Goal: Use online tool/utility: Utilize a website feature to perform a specific function

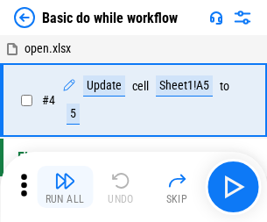
click at [65, 187] on img "button" at bounding box center [64, 180] width 21 height 21
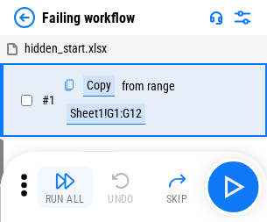
click at [65, 187] on img "button" at bounding box center [64, 180] width 21 height 21
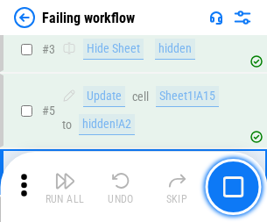
scroll to position [372, 0]
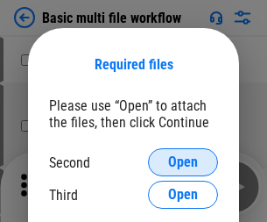
click at [183, 162] on span "Open" at bounding box center [183, 162] width 30 height 14
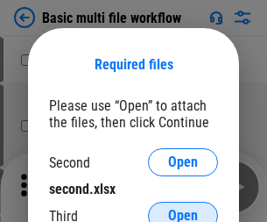
click at [183, 209] on span "Open" at bounding box center [183, 216] width 30 height 14
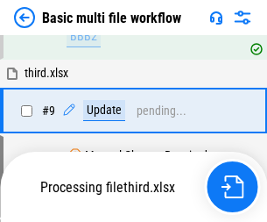
scroll to position [610, 0]
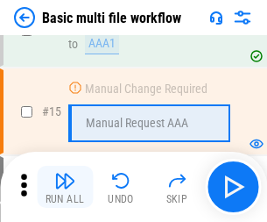
click at [65, 187] on img "button" at bounding box center [64, 180] width 21 height 21
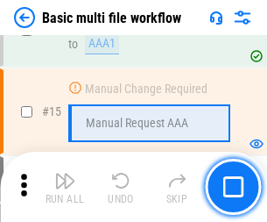
scroll to position [1167, 0]
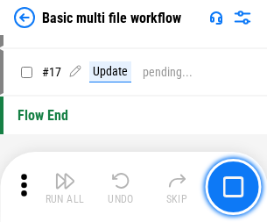
click at [65, 187] on img "button" at bounding box center [64, 180] width 21 height 21
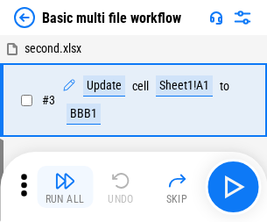
click at [65, 187] on img "button" at bounding box center [64, 180] width 21 height 21
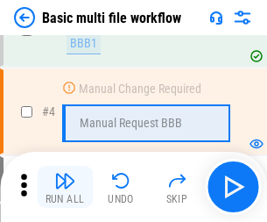
click at [65, 187] on img "button" at bounding box center [64, 180] width 21 height 21
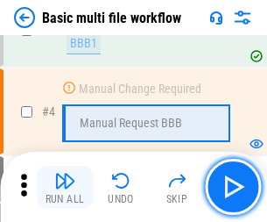
click at [65, 187] on img "button" at bounding box center [64, 180] width 21 height 21
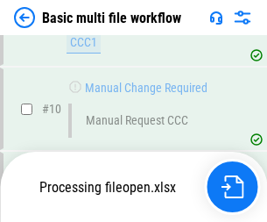
scroll to position [821, 0]
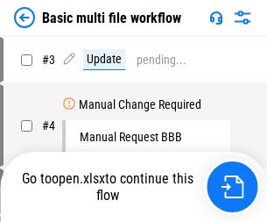
scroll to position [71, 0]
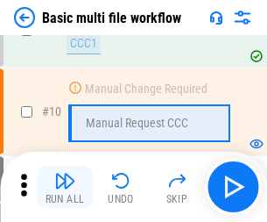
click at [65, 187] on img "button" at bounding box center [64, 180] width 21 height 21
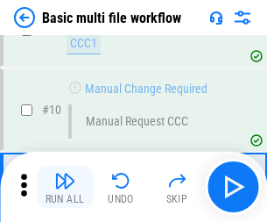
click at [65, 187] on img "button" at bounding box center [64, 180] width 21 height 21
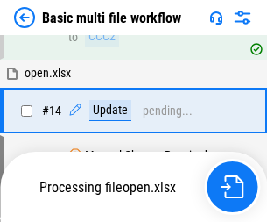
scroll to position [917, 0]
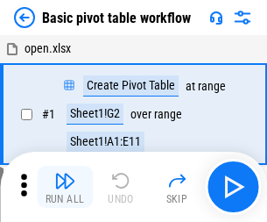
click at [65, 187] on img "button" at bounding box center [64, 180] width 21 height 21
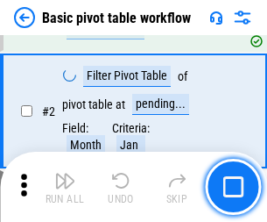
scroll to position [420, 0]
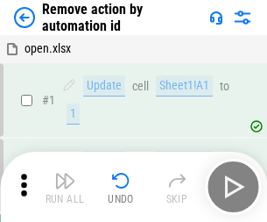
scroll to position [65, 0]
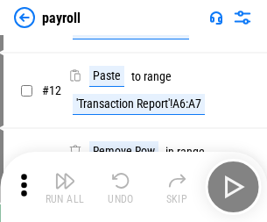
scroll to position [127, 0]
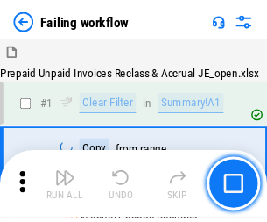
scroll to position [283, 0]
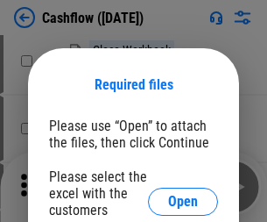
scroll to position [191, 0]
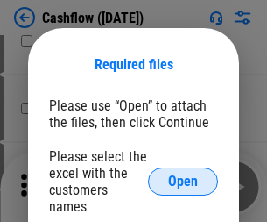
click at [183, 174] on span "Open" at bounding box center [183, 181] width 30 height 14
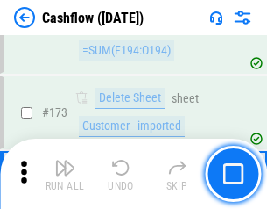
scroll to position [1856, 0]
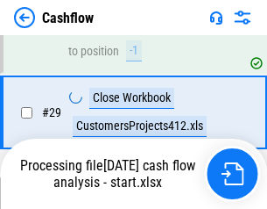
scroll to position [811, 0]
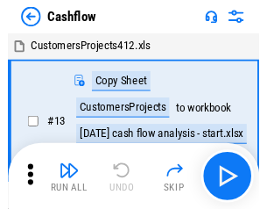
scroll to position [20, 0]
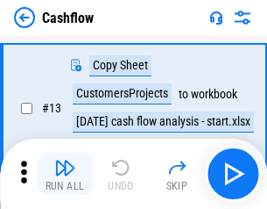
click at [65, 174] on img "button" at bounding box center [64, 167] width 21 height 21
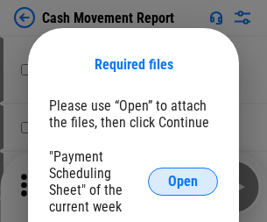
click at [183, 181] on span "Open" at bounding box center [183, 181] width 30 height 14
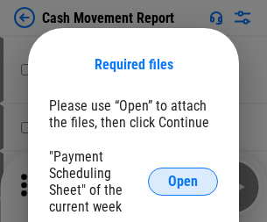
click at [183, 181] on span "Open" at bounding box center [183, 181] width 30 height 14
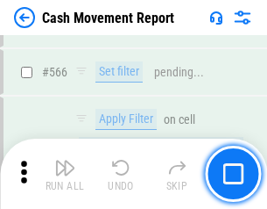
scroll to position [8035, 0]
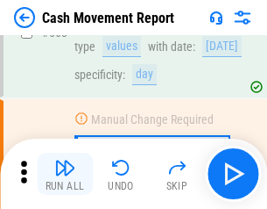
click at [65, 174] on img "button" at bounding box center [64, 167] width 21 height 21
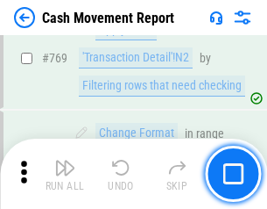
scroll to position [9741, 0]
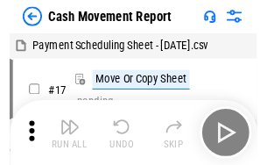
scroll to position [32, 0]
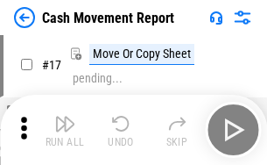
click at [65, 130] on img "button" at bounding box center [64, 123] width 21 height 21
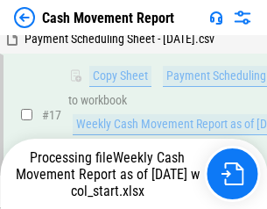
scroll to position [365, 0]
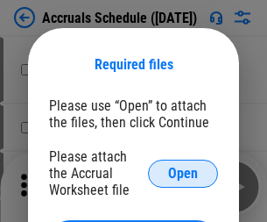
click at [183, 173] on span "Open" at bounding box center [183, 174] width 30 height 14
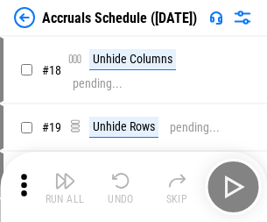
scroll to position [168, 0]
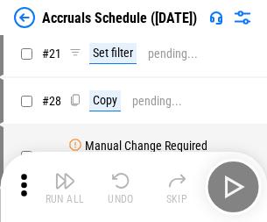
click at [65, 187] on img "button" at bounding box center [64, 180] width 21 height 21
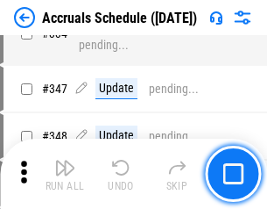
scroll to position [3625, 0]
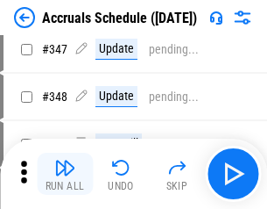
click at [65, 174] on img "button" at bounding box center [64, 167] width 21 height 21
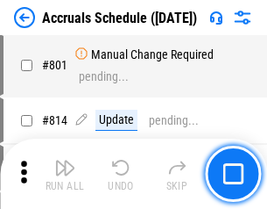
scroll to position [7630, 0]
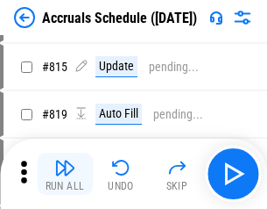
click at [65, 174] on img "button" at bounding box center [64, 167] width 21 height 21
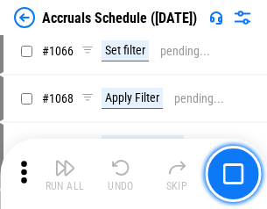
scroll to position [10130, 0]
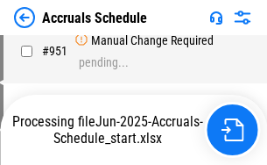
scroll to position [8408, 0]
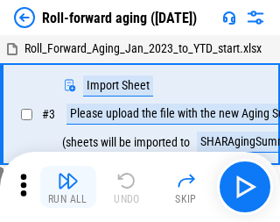
click at [65, 174] on img "button" at bounding box center [68, 180] width 21 height 21
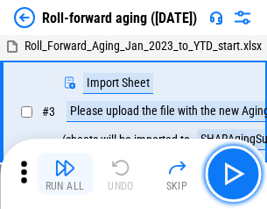
scroll to position [3, 0]
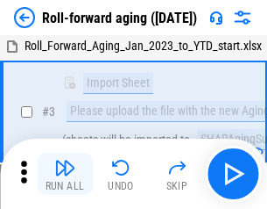
click at [65, 174] on img "button" at bounding box center [64, 167] width 21 height 21
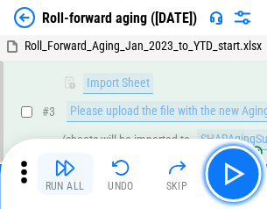
scroll to position [113, 0]
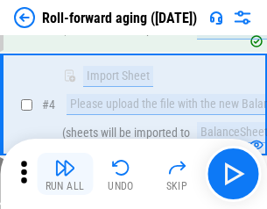
click at [65, 174] on img "button" at bounding box center [64, 167] width 21 height 21
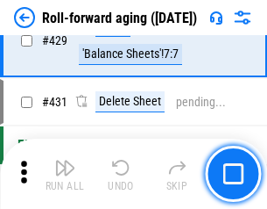
scroll to position [6079, 0]
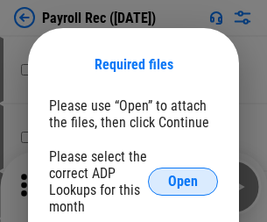
click at [183, 181] on span "Open" at bounding box center [183, 181] width 30 height 14
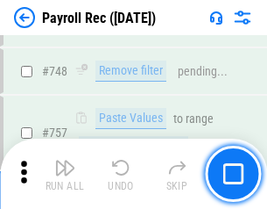
scroll to position [10377, 0]
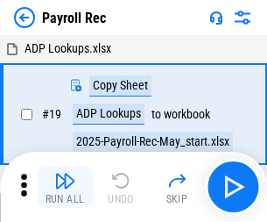
click at [65, 187] on img "button" at bounding box center [64, 180] width 21 height 21
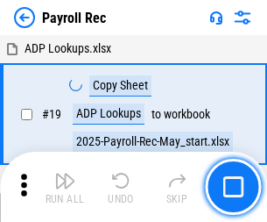
scroll to position [107, 0]
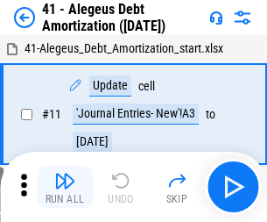
click at [65, 187] on img "button" at bounding box center [64, 180] width 21 height 21
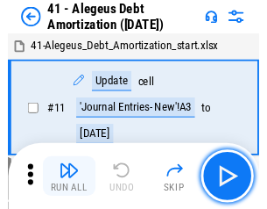
scroll to position [217, 0]
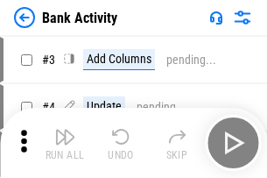
click at [65, 143] on img "button" at bounding box center [64, 136] width 21 height 21
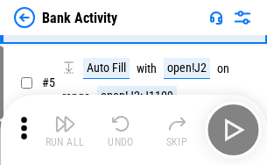
scroll to position [93, 0]
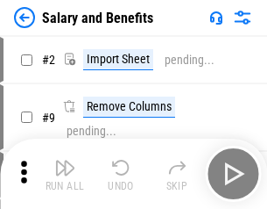
click at [65, 174] on img "button" at bounding box center [64, 167] width 21 height 21
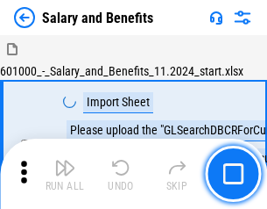
scroll to position [24, 0]
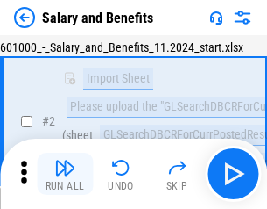
click at [65, 174] on img "button" at bounding box center [64, 167] width 21 height 21
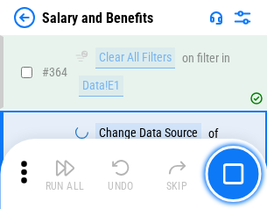
scroll to position [8255, 0]
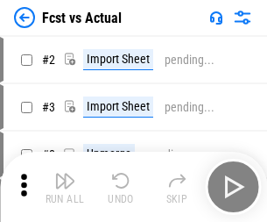
click at [65, 174] on img "button" at bounding box center [64, 180] width 21 height 21
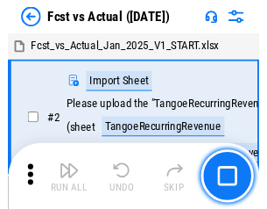
scroll to position [23, 0]
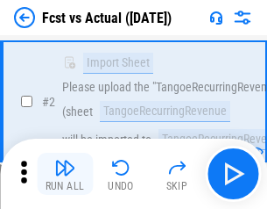
click at [65, 174] on img "button" at bounding box center [64, 167] width 21 height 21
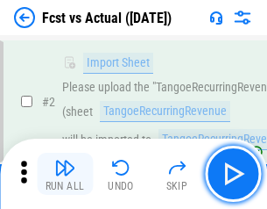
scroll to position [164, 0]
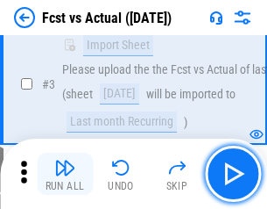
click at [65, 174] on img "button" at bounding box center [64, 167] width 21 height 21
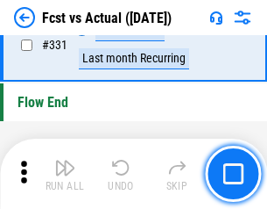
scroll to position [8391, 0]
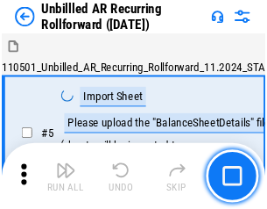
scroll to position [38, 0]
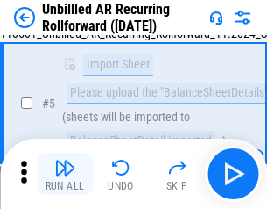
click at [65, 174] on img "button" at bounding box center [64, 167] width 21 height 21
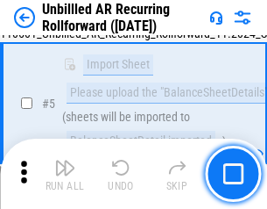
scroll to position [165, 0]
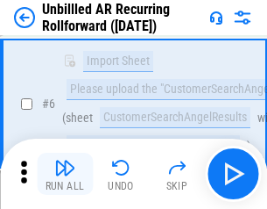
click at [65, 174] on img "button" at bounding box center [64, 167] width 21 height 21
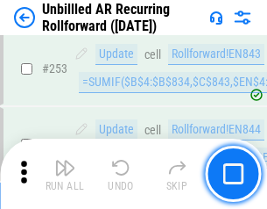
scroll to position [5954, 0]
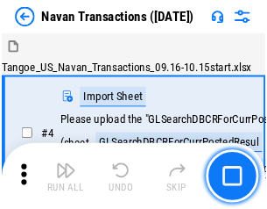
scroll to position [28, 0]
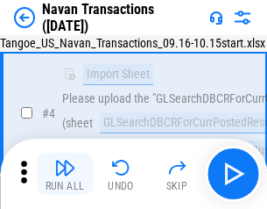
click at [65, 174] on img "button" at bounding box center [64, 167] width 21 height 21
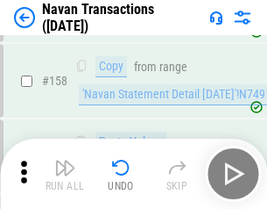
scroll to position [5684, 0]
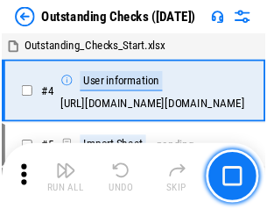
scroll to position [74, 0]
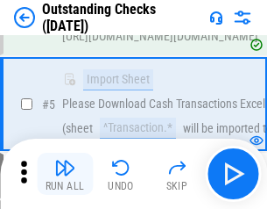
click at [65, 174] on img "button" at bounding box center [64, 167] width 21 height 21
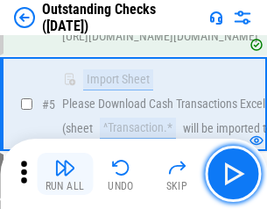
scroll to position [183, 0]
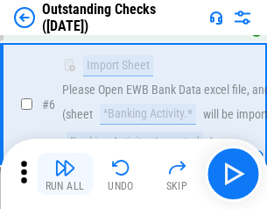
click at [65, 174] on img "button" at bounding box center [64, 167] width 21 height 21
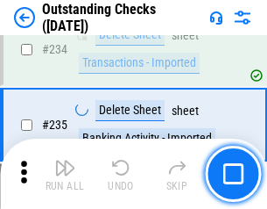
scroll to position [5323, 0]
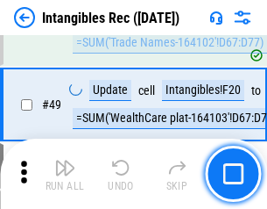
scroll to position [683, 0]
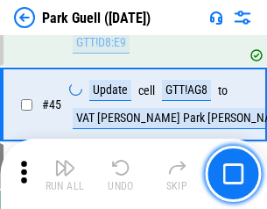
scroll to position [2192, 0]
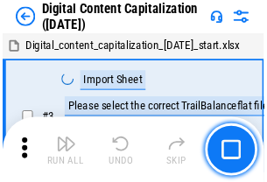
scroll to position [51, 0]
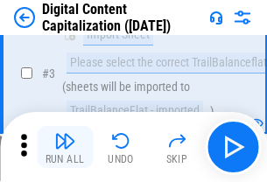
click at [65, 147] on img "button" at bounding box center [64, 141] width 21 height 21
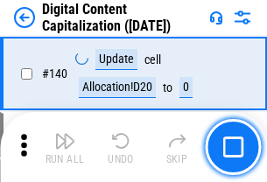
scroll to position [1859, 0]
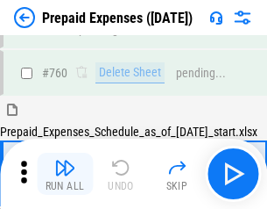
click at [65, 174] on img "button" at bounding box center [64, 167] width 21 height 21
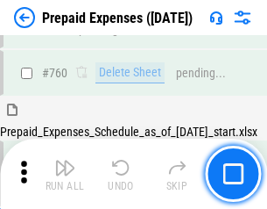
scroll to position [4859, 0]
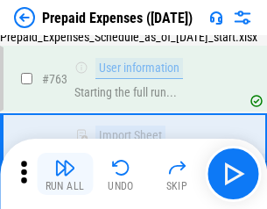
click at [65, 174] on img "button" at bounding box center [64, 167] width 21 height 21
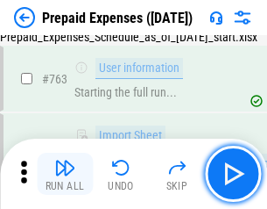
scroll to position [4962, 0]
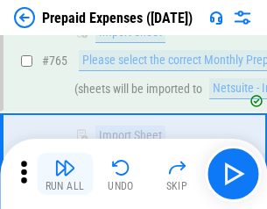
click at [65, 174] on img "button" at bounding box center [64, 167] width 21 height 21
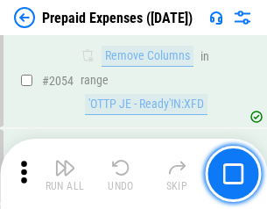
scroll to position [18324, 0]
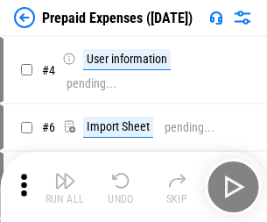
click at [65, 187] on img "button" at bounding box center [64, 180] width 21 height 21
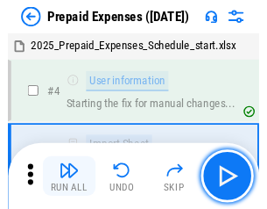
scroll to position [77, 0]
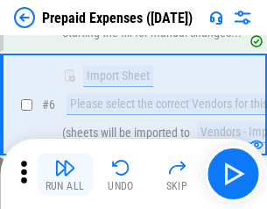
click at [65, 174] on img "button" at bounding box center [64, 167] width 21 height 21
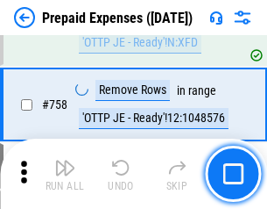
scroll to position [6246, 0]
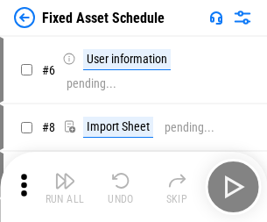
click at [65, 187] on img "button" at bounding box center [64, 180] width 21 height 21
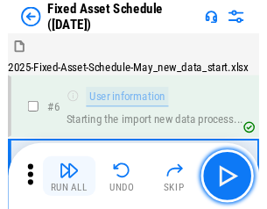
scroll to position [95, 0]
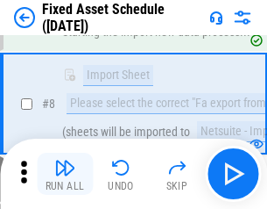
click at [65, 174] on img "button" at bounding box center [64, 167] width 21 height 21
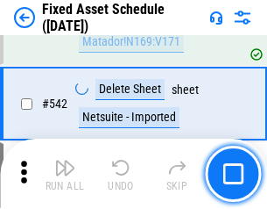
scroll to position [6250, 0]
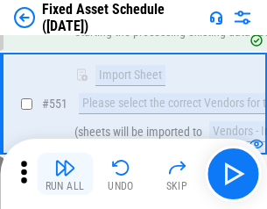
click at [65, 174] on img "button" at bounding box center [64, 167] width 21 height 21
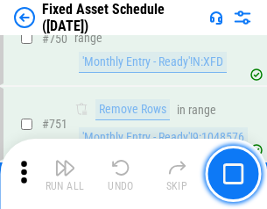
scroll to position [8546, 0]
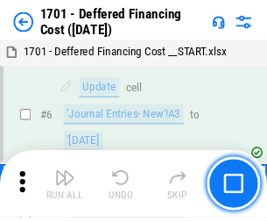
scroll to position [210, 0]
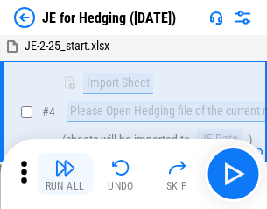
click at [65, 174] on img "button" at bounding box center [64, 167] width 21 height 21
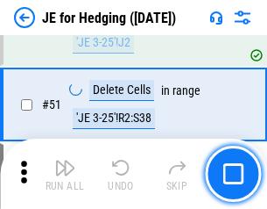
scroll to position [1135, 0]
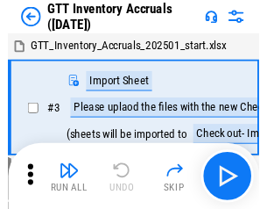
scroll to position [3, 0]
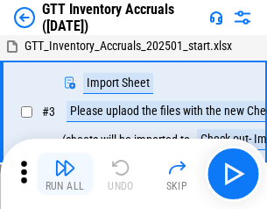
click at [65, 174] on img "button" at bounding box center [64, 167] width 21 height 21
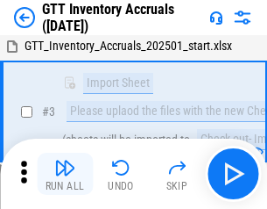
click at [65, 174] on img "button" at bounding box center [64, 167] width 21 height 21
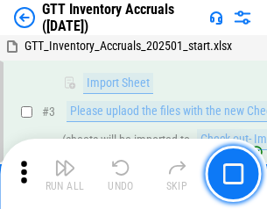
scroll to position [113, 0]
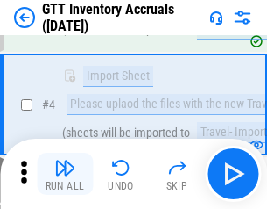
click at [65, 174] on img "button" at bounding box center [64, 167] width 21 height 21
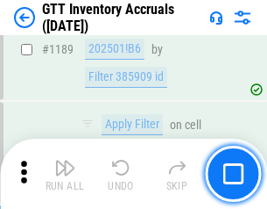
scroll to position [14315, 0]
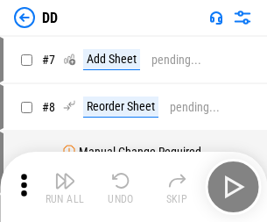
click at [65, 187] on img "button" at bounding box center [64, 180] width 21 height 21
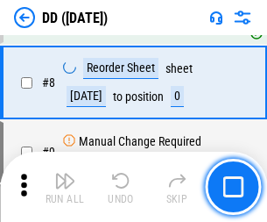
scroll to position [169, 0]
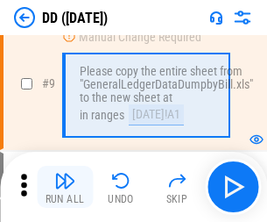
click at [65, 187] on img "button" at bounding box center [64, 180] width 21 height 21
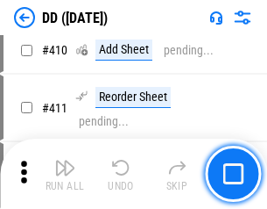
scroll to position [7843, 0]
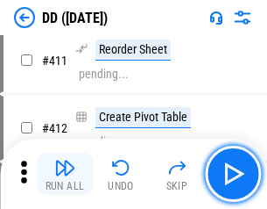
click at [65, 174] on img "button" at bounding box center [64, 167] width 21 height 21
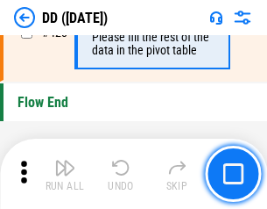
scroll to position [8390, 0]
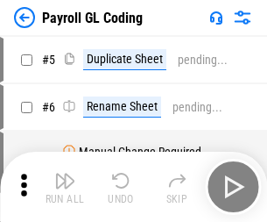
click at [65, 187] on img "button" at bounding box center [64, 180] width 21 height 21
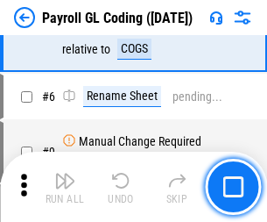
scroll to position [210, 0]
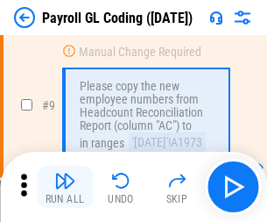
click at [65, 187] on img "button" at bounding box center [64, 180] width 21 height 21
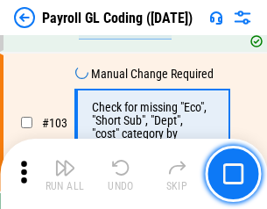
scroll to position [4113, 0]
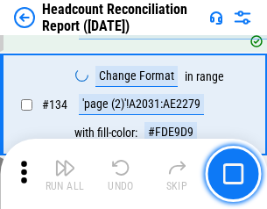
scroll to position [2107, 0]
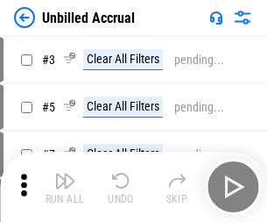
click at [65, 187] on img "button" at bounding box center [64, 180] width 21 height 21
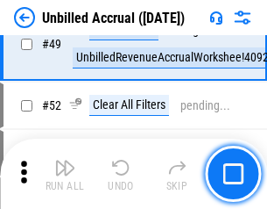
scroll to position [1590, 0]
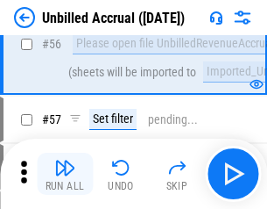
click at [65, 174] on img "button" at bounding box center [64, 167] width 21 height 21
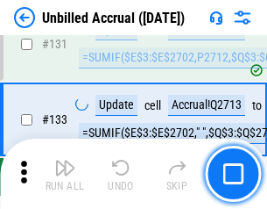
scroll to position [5222, 0]
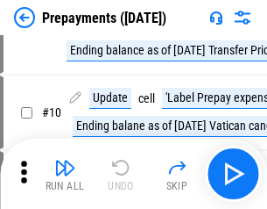
scroll to position [110, 0]
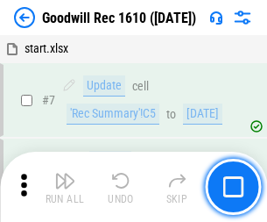
scroll to position [300, 0]
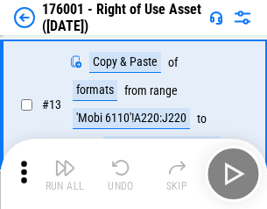
scroll to position [113, 0]
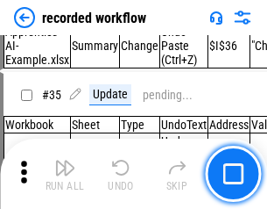
scroll to position [5479, 0]
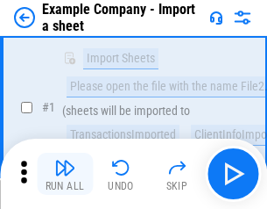
click at [65, 174] on img "button" at bounding box center [64, 167] width 21 height 21
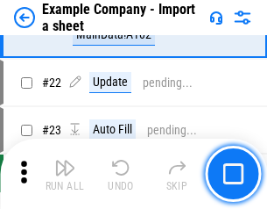
scroll to position [387, 0]
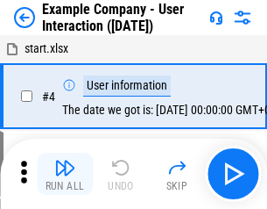
click at [65, 174] on img "button" at bounding box center [64, 167] width 21 height 21
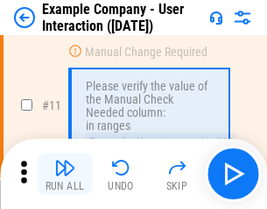
click at [65, 174] on img "button" at bounding box center [64, 167] width 21 height 21
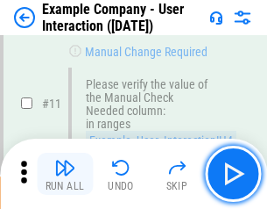
scroll to position [380, 0]
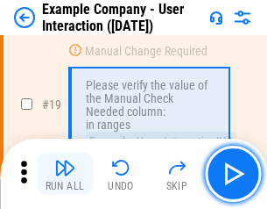
click at [65, 174] on img "button" at bounding box center [64, 167] width 21 height 21
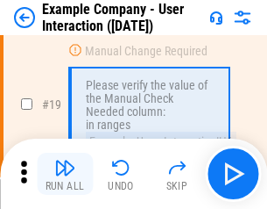
click at [65, 174] on img "button" at bounding box center [64, 167] width 21 height 21
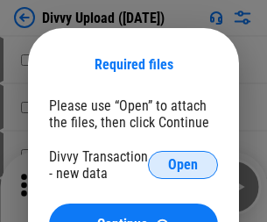
click at [183, 165] on span "Open" at bounding box center [183, 165] width 30 height 14
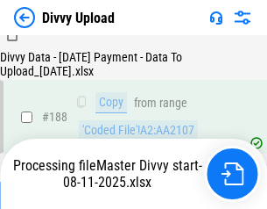
scroll to position [2063, 0]
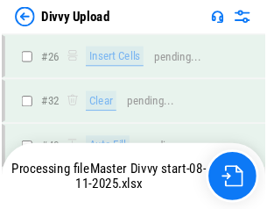
scroll to position [1815, 0]
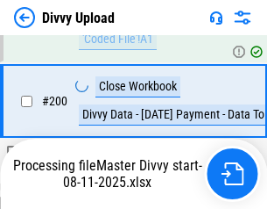
scroll to position [2837, 0]
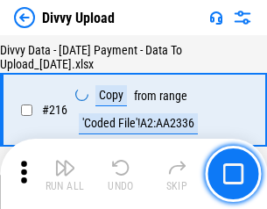
scroll to position [3610, 0]
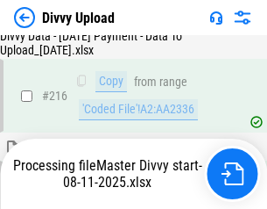
scroll to position [3699, 0]
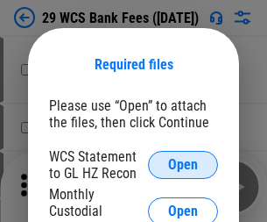
click at [183, 165] on span "Open" at bounding box center [183, 165] width 30 height 14
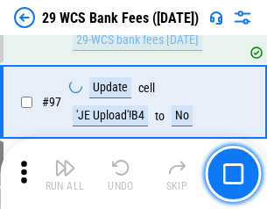
scroll to position [1708, 0]
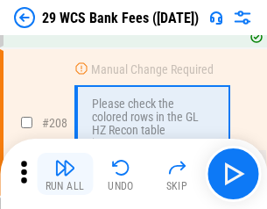
click at [65, 174] on img "button" at bounding box center [64, 167] width 21 height 21
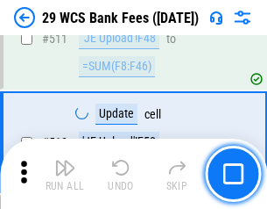
scroll to position [8820, 0]
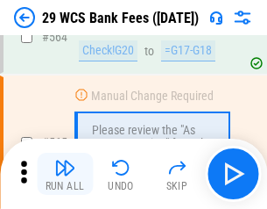
click at [65, 174] on img "button" at bounding box center [64, 167] width 21 height 21
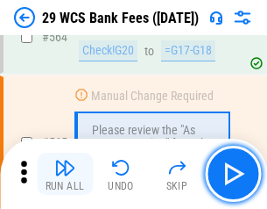
scroll to position [9481, 0]
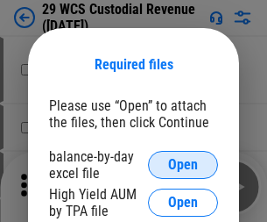
click at [183, 165] on span "Open" at bounding box center [183, 165] width 30 height 14
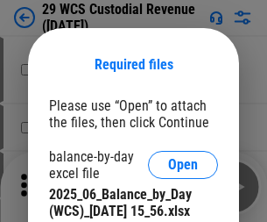
scroll to position [146, 0]
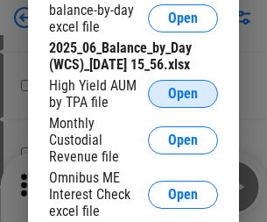
click at [183, 101] on span "Open" at bounding box center [183, 94] width 30 height 14
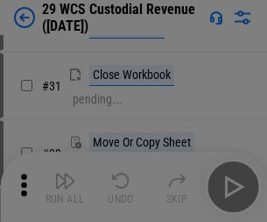
scroll to position [376, 0]
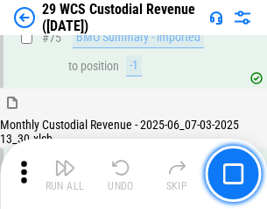
scroll to position [1831, 0]
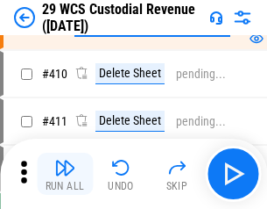
click at [65, 174] on img "button" at bounding box center [64, 167] width 21 height 21
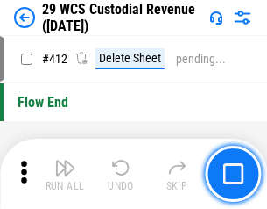
scroll to position [8372, 0]
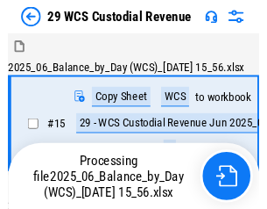
scroll to position [42, 0]
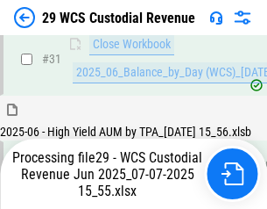
scroll to position [900, 0]
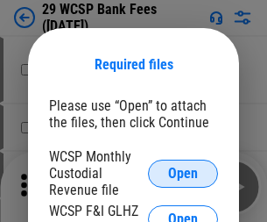
click at [183, 173] on span "Open" at bounding box center [183, 174] width 30 height 14
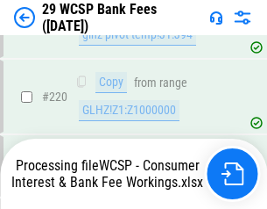
scroll to position [2619, 0]
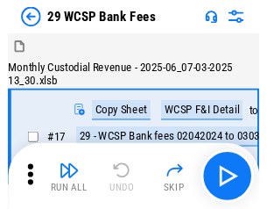
scroll to position [42, 0]
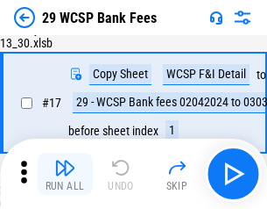
click at [65, 174] on img "button" at bounding box center [64, 167] width 21 height 21
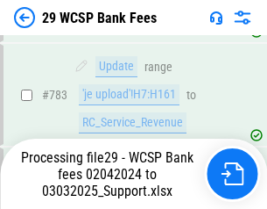
scroll to position [10362, 0]
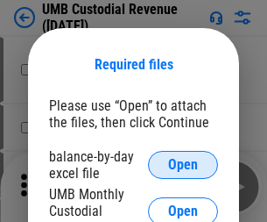
click at [183, 165] on span "Open" at bounding box center [183, 165] width 30 height 14
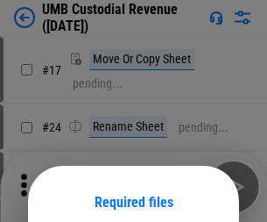
scroll to position [138, 0]
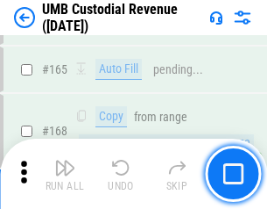
scroll to position [2808, 0]
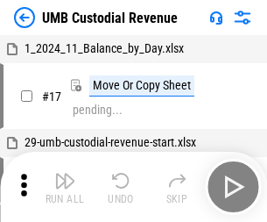
scroll to position [13, 0]
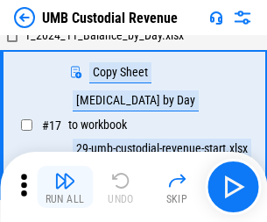
click at [65, 187] on img "button" at bounding box center [64, 180] width 21 height 21
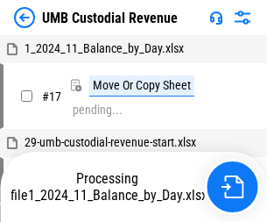
scroll to position [13, 0]
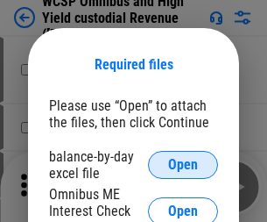
click at [183, 165] on span "Open" at bounding box center [183, 165] width 30 height 14
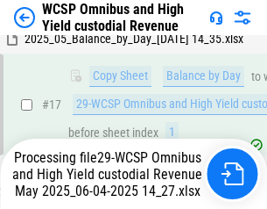
scroll to position [365, 0]
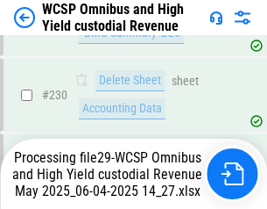
scroll to position [4517, 0]
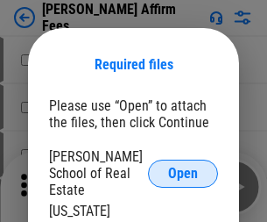
click at [183, 167] on span "Open" at bounding box center [183, 174] width 30 height 14
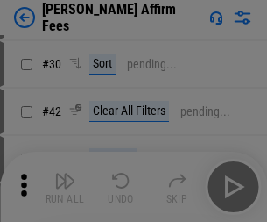
scroll to position [357, 0]
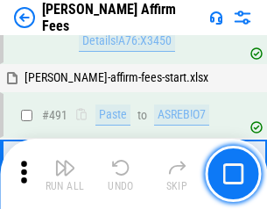
scroll to position [4767, 0]
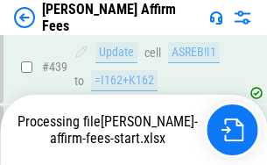
scroll to position [4598, 0]
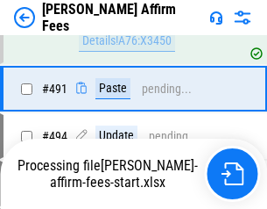
scroll to position [4677, 0]
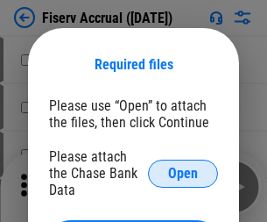
click at [183, 167] on span "Open" at bounding box center [183, 174] width 30 height 14
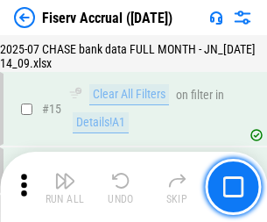
scroll to position [799, 0]
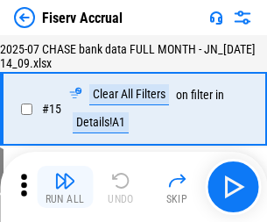
click at [65, 187] on img "button" at bounding box center [64, 180] width 21 height 21
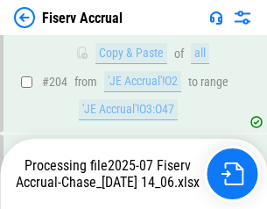
scroll to position [5220, 0]
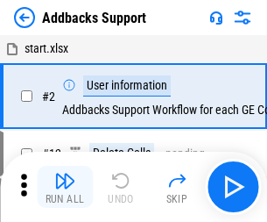
click at [65, 174] on img "button" at bounding box center [64, 180] width 21 height 21
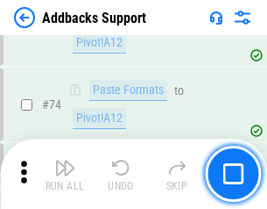
scroll to position [1276, 0]
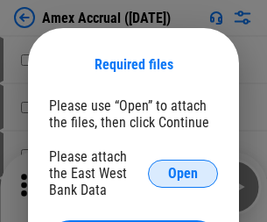
click at [183, 173] on span "Open" at bounding box center [183, 174] width 30 height 14
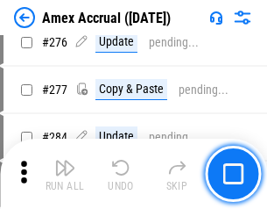
scroll to position [4563, 0]
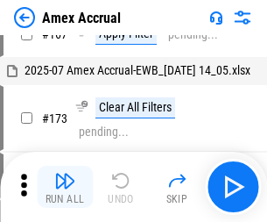
click at [65, 187] on img "button" at bounding box center [64, 180] width 21 height 21
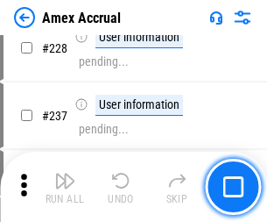
scroll to position [3143, 0]
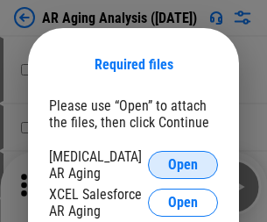
click at [183, 162] on span "Open" at bounding box center [183, 165] width 30 height 14
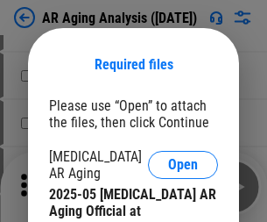
scroll to position [528, 0]
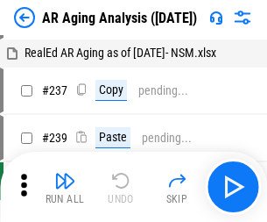
scroll to position [18, 0]
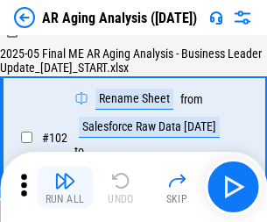
click at [65, 187] on img "button" at bounding box center [64, 180] width 21 height 21
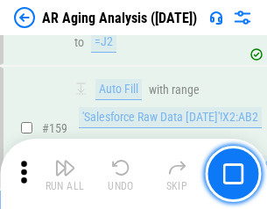
scroll to position [1232, 0]
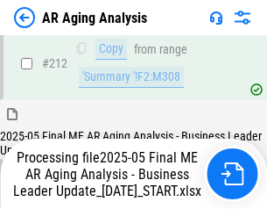
scroll to position [2770, 0]
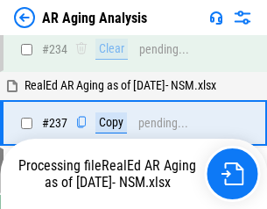
scroll to position [2770, 0]
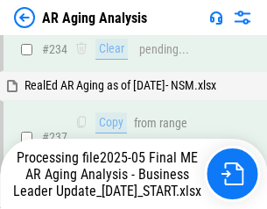
scroll to position [2770, 0]
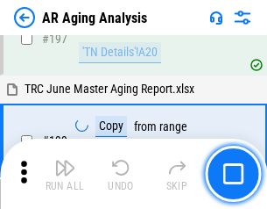
scroll to position [2007, 0]
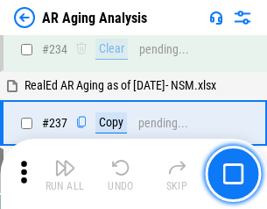
scroll to position [2697, 0]
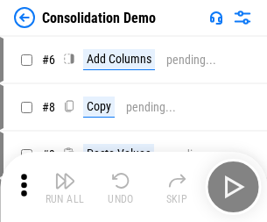
click at [65, 187] on img "button" at bounding box center [64, 180] width 21 height 21
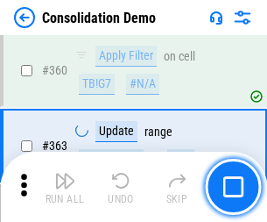
scroll to position [5876, 0]
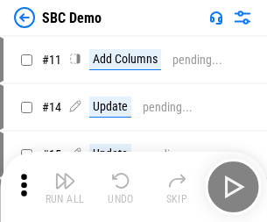
click at [65, 187] on img "button" at bounding box center [64, 180] width 21 height 21
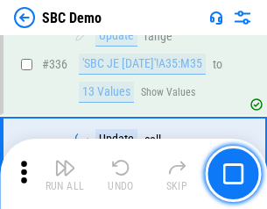
scroll to position [4612, 0]
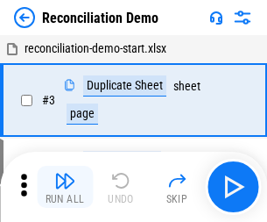
click at [65, 187] on img "button" at bounding box center [64, 180] width 21 height 21
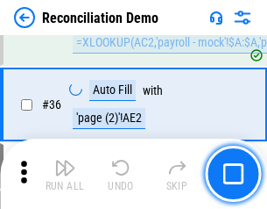
scroll to position [1098, 0]
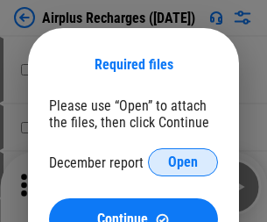
click at [183, 162] on span "Open" at bounding box center [183, 162] width 30 height 14
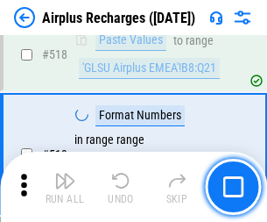
scroll to position [7544, 0]
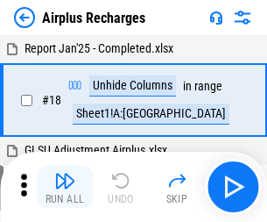
click at [65, 187] on img "button" at bounding box center [64, 180] width 21 height 21
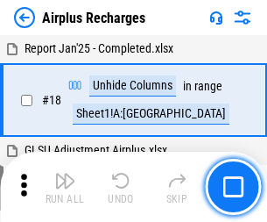
scroll to position [77, 0]
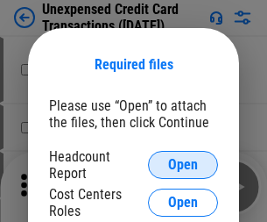
click at [183, 165] on span "Open" at bounding box center [183, 165] width 30 height 14
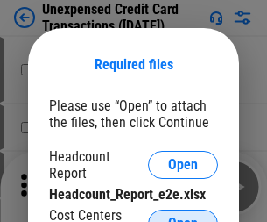
click at [183, 217] on span "Open" at bounding box center [183, 224] width 30 height 14
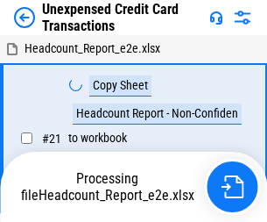
scroll to position [20, 0]
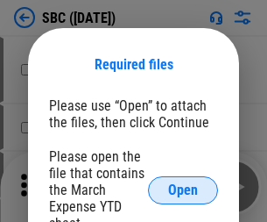
click at [183, 189] on span "Open" at bounding box center [183, 190] width 30 height 14
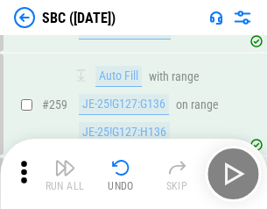
scroll to position [3426, 0]
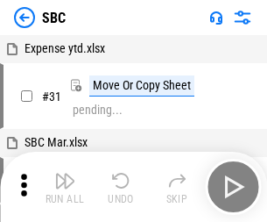
scroll to position [18, 0]
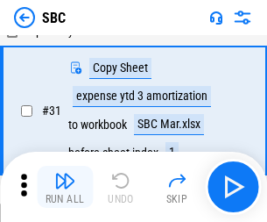
click at [65, 187] on img "button" at bounding box center [64, 180] width 21 height 21
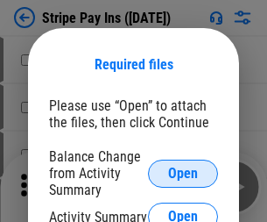
click at [183, 173] on span "Open" at bounding box center [183, 174] width 30 height 14
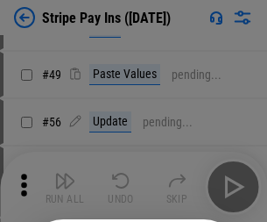
scroll to position [318, 0]
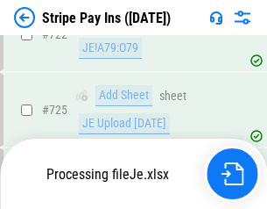
scroll to position [9231, 0]
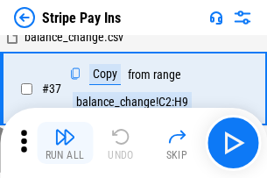
click at [65, 143] on img "button" at bounding box center [64, 136] width 21 height 21
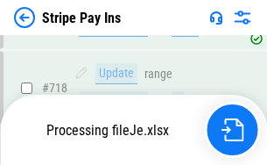
scroll to position [8780, 0]
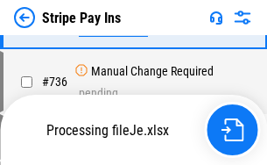
scroll to position [9192, 0]
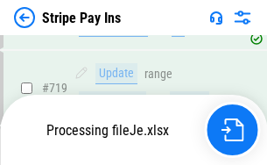
scroll to position [8856, 0]
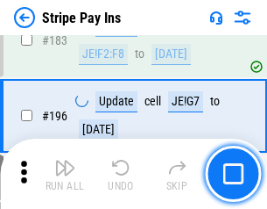
scroll to position [2373, 0]
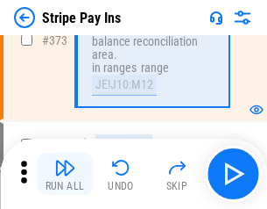
click at [65, 174] on img "button" at bounding box center [64, 167] width 21 height 21
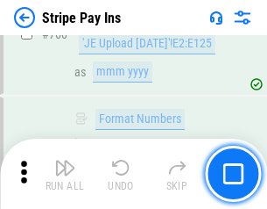
scroll to position [9171, 0]
